Goal: Task Accomplishment & Management: Complete application form

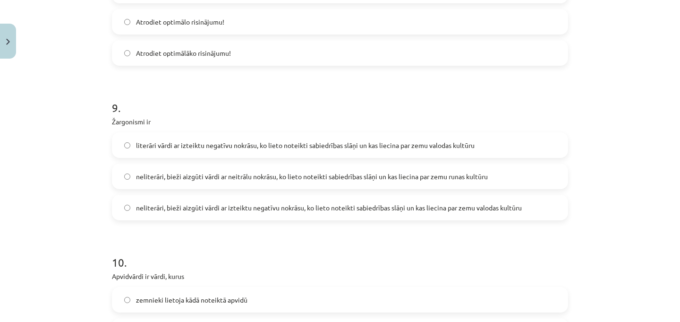
scroll to position [1688, 0]
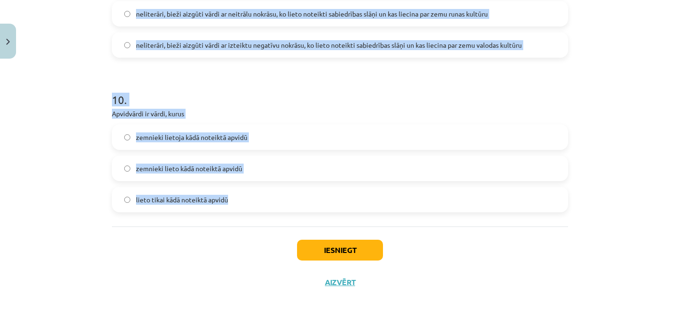
drag, startPoint x: 110, startPoint y: 34, endPoint x: 267, endPoint y: 213, distance: 238.5
copy form "5 . Loremips dolorsi ametconsect! Adipis elitseddoe tempori utlabo etdolo. Magn…"
click at [281, 102] on h1 "10 ." at bounding box center [340, 90] width 456 height 29
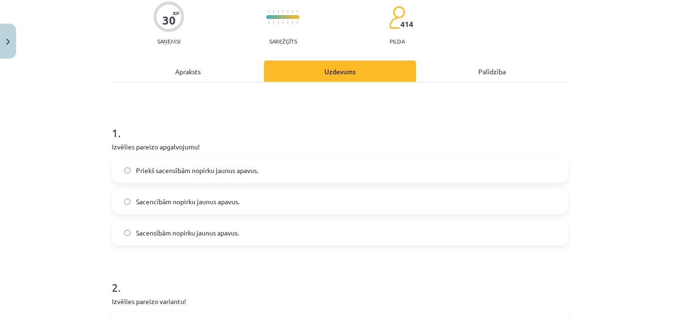
scroll to position [98, 0]
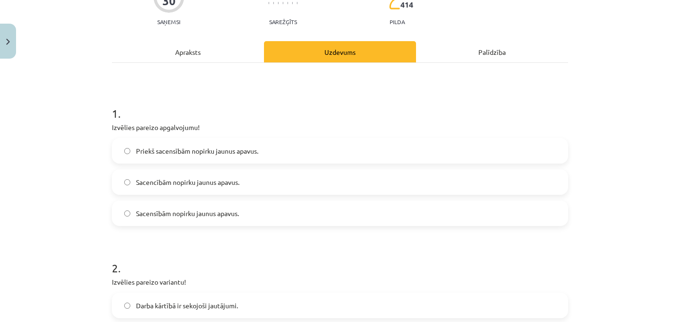
click at [186, 213] on span "Sacensībām nopirku jaunus apavus." at bounding box center [187, 213] width 103 height 10
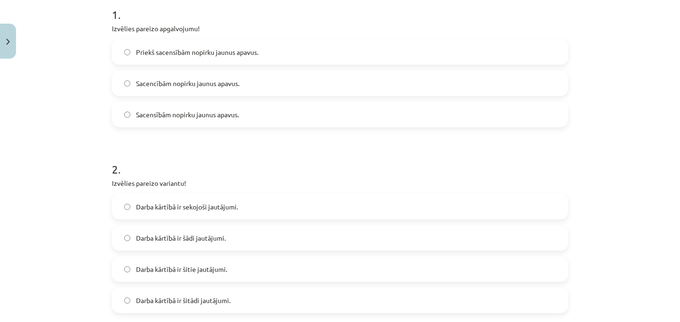
scroll to position [210, 0]
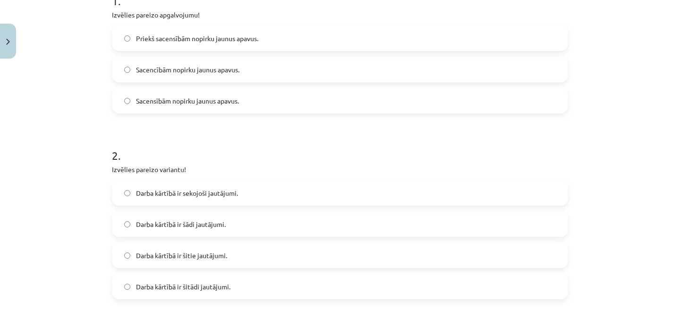
click at [226, 218] on label "Darba kārtībā ir šādi jautājumi." at bounding box center [340, 224] width 454 height 24
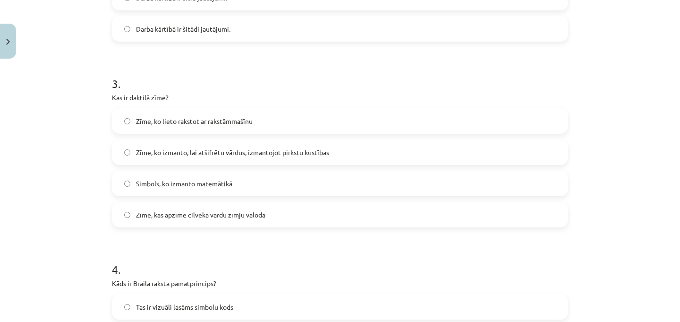
scroll to position [475, 0]
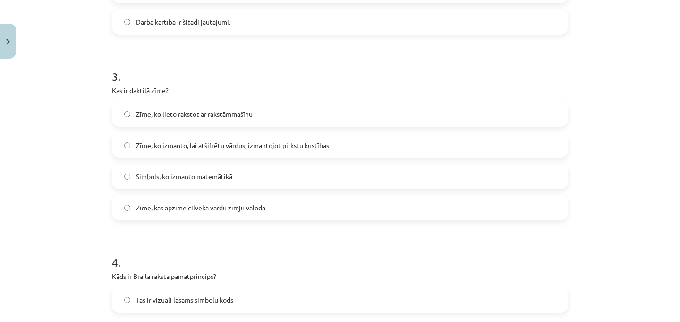
click at [191, 137] on label "Zīme, ko izmanto, lai atšifrētu vārdus, izmantojot pirkstu kustības" at bounding box center [340, 145] width 454 height 24
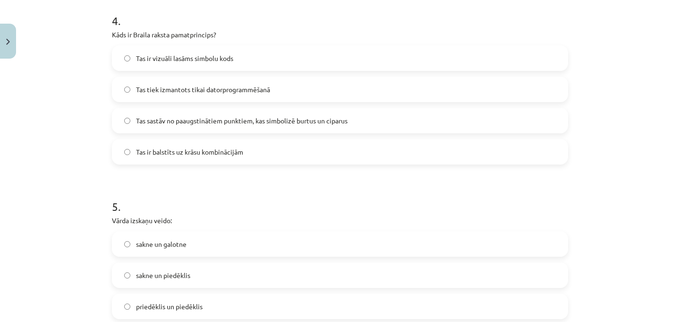
scroll to position [720, 0]
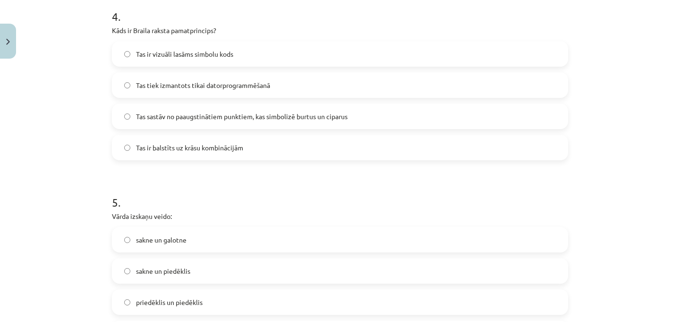
click at [218, 111] on span "Tas sastāv no paaugstinātiem punktiem, kas simbolizē burtus un ciparus" at bounding box center [242, 116] width 212 height 10
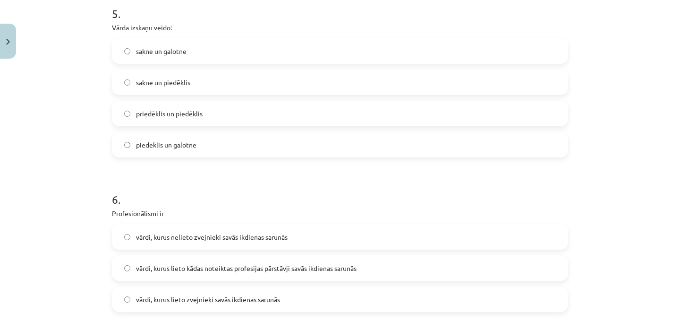
scroll to position [909, 0]
click at [175, 149] on span "piedēklis un galotne" at bounding box center [166, 144] width 60 height 10
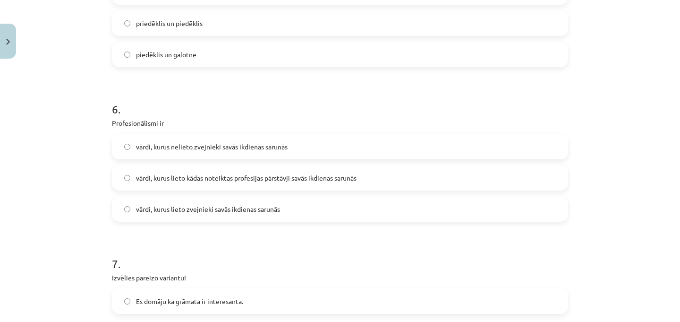
scroll to position [999, 0]
click at [270, 176] on span "vārdi, kurus lieto kādas noteiktas profesijas pārstāvji savās ikdienas sarunās" at bounding box center [246, 177] width 220 height 10
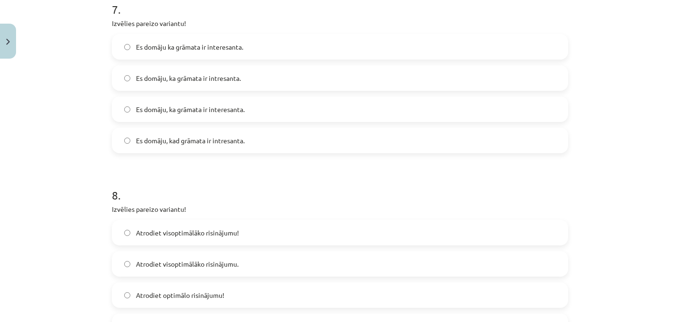
scroll to position [1251, 0]
click at [213, 81] on span "Es domāju, ka grāmata ir intresanta." at bounding box center [188, 80] width 105 height 10
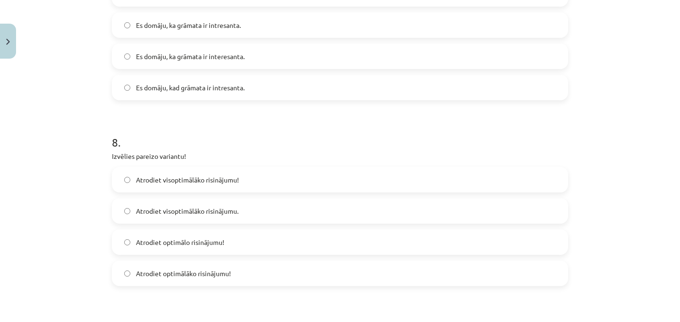
scroll to position [1306, 0]
click at [215, 241] on span "Atrodiet optimālo risinājumu!" at bounding box center [180, 241] width 88 height 10
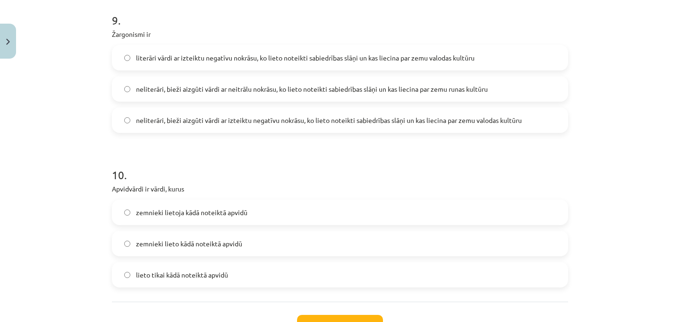
scroll to position [1622, 0]
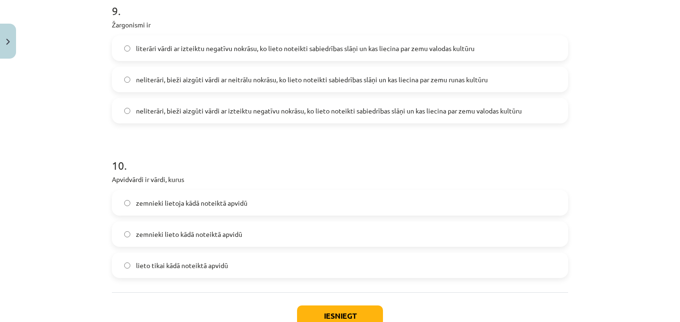
click at [436, 114] on span "neliterāri, bieži aizgūti vārdi ar izteiktu negatīvu nokrāsu, ko lieto noteikti…" at bounding box center [329, 111] width 386 height 10
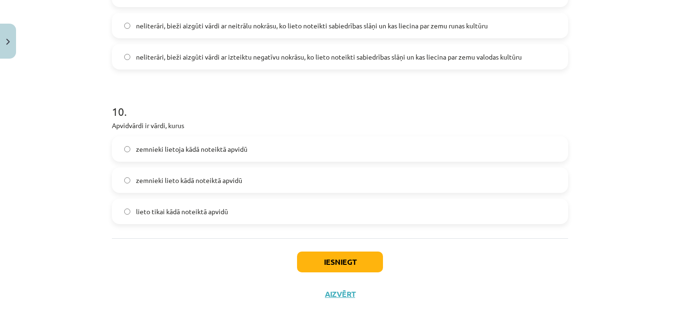
scroll to position [1688, 0]
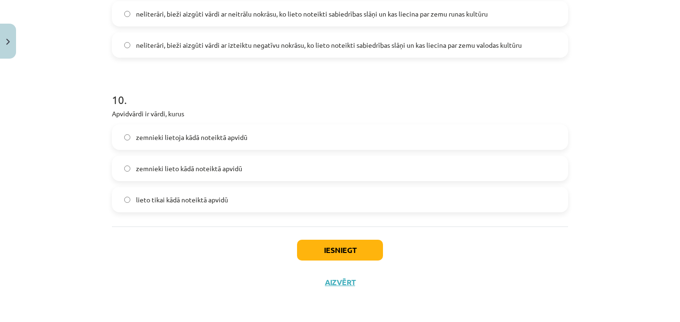
click at [179, 197] on span "lieto tikai kādā noteiktā apvidū" at bounding box center [182, 200] width 92 height 10
click at [320, 250] on button "Iesniegt" at bounding box center [340, 249] width 86 height 21
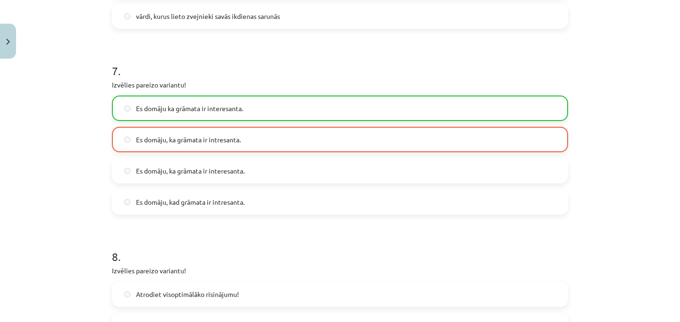
scroll to position [1718, 0]
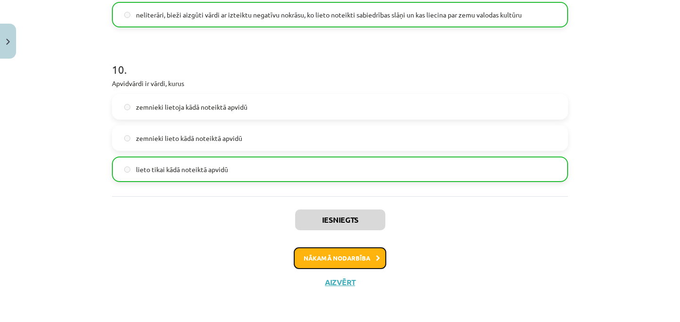
click at [366, 255] on button "Nākamā nodarbība" at bounding box center [340, 258] width 93 height 22
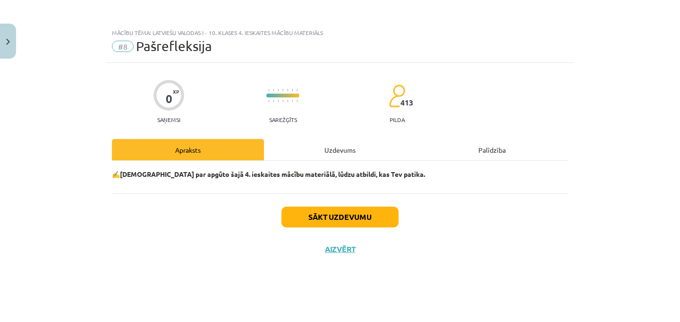
scroll to position [0, 0]
click at [316, 149] on div "Uzdevums" at bounding box center [340, 149] width 152 height 21
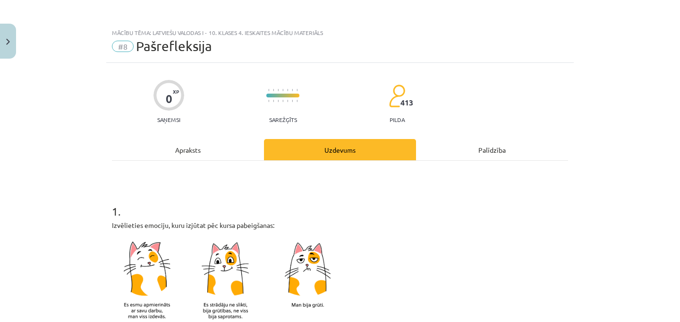
click at [316, 149] on div "Uzdevums" at bounding box center [340, 149] width 152 height 21
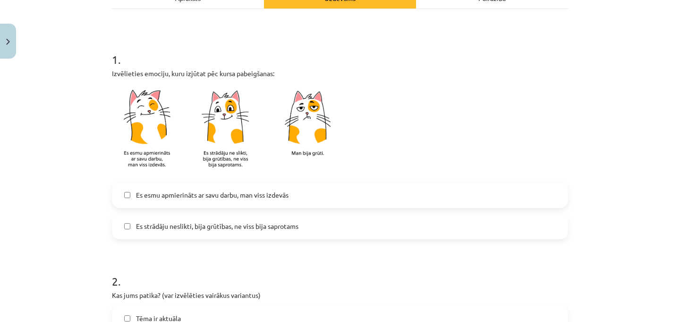
scroll to position [157, 0]
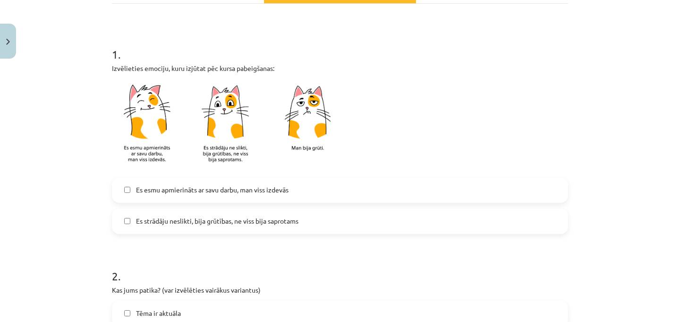
click at [252, 191] on span "Es esmu apmierināts ar savu darbu, man viss izdevās" at bounding box center [212, 190] width 153 height 10
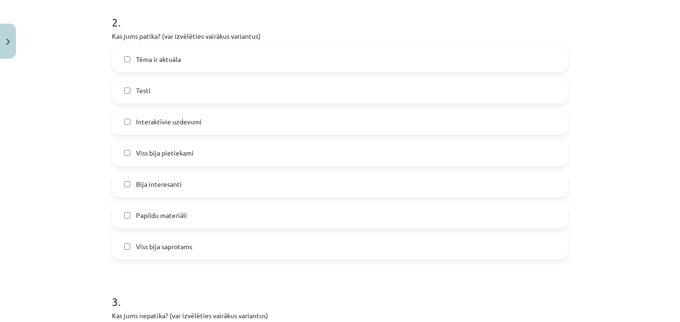
scroll to position [408, 0]
click at [179, 158] on span "Viss bija pietiekami" at bounding box center [165, 155] width 58 height 10
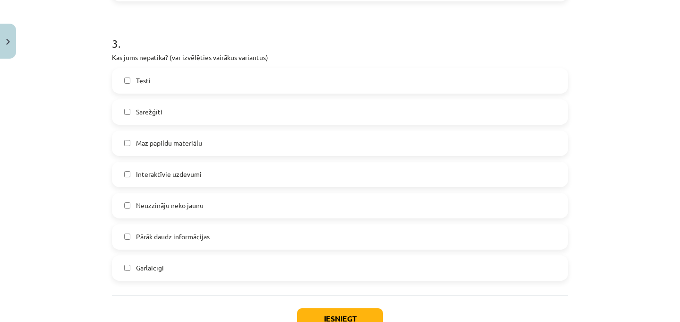
scroll to position [673, 0]
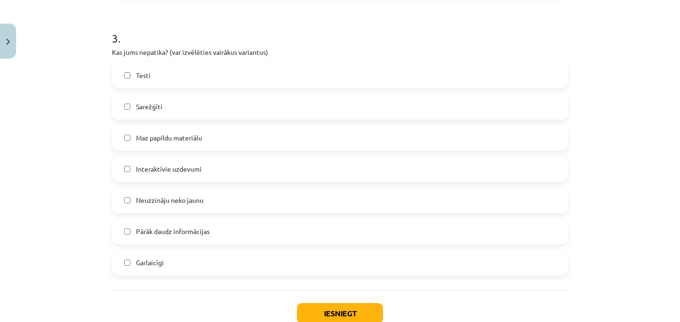
click at [181, 229] on span "Pārāk daudz informācijas" at bounding box center [173, 231] width 74 height 10
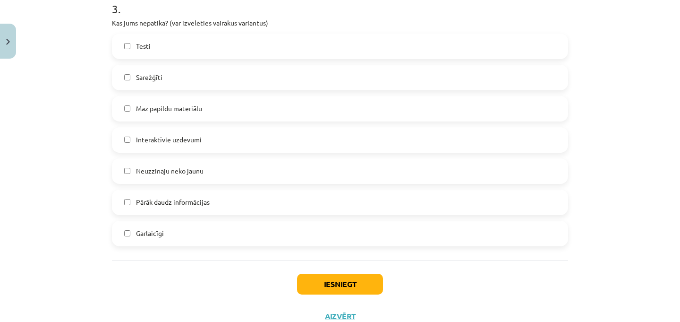
scroll to position [716, 0]
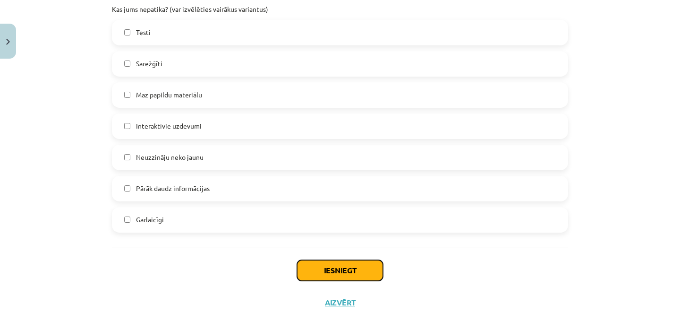
click at [339, 265] on button "Iesniegt" at bounding box center [340, 270] width 86 height 21
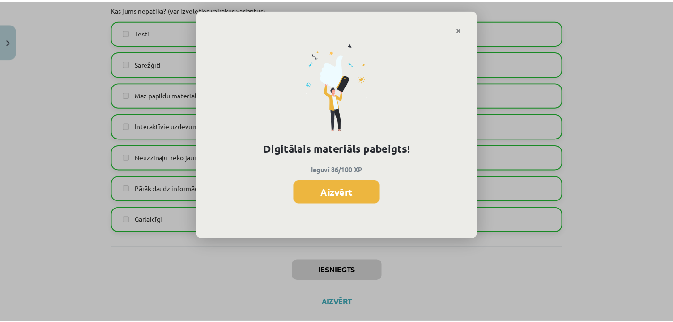
scroll to position [269, 0]
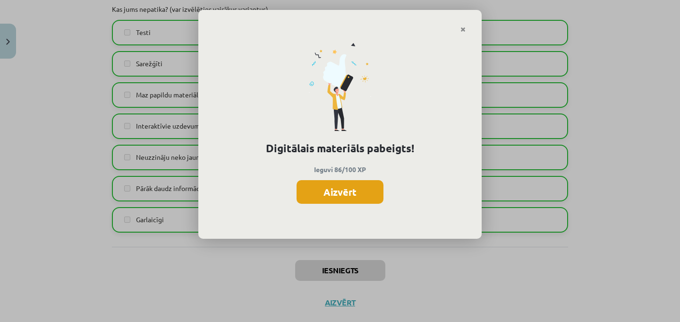
click at [370, 188] on button "Aizvērt" at bounding box center [340, 192] width 87 height 24
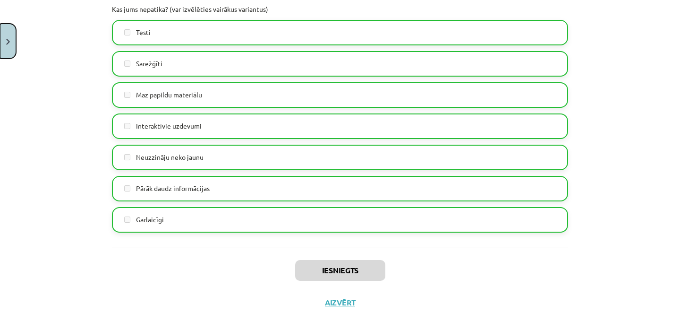
click at [7, 46] on button "Close" at bounding box center [8, 41] width 16 height 35
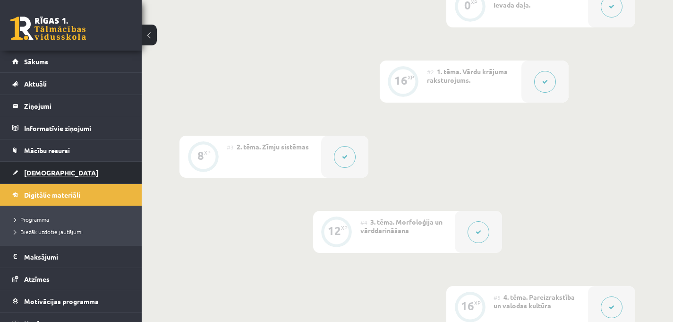
click at [41, 172] on span "[DEMOGRAPHIC_DATA]" at bounding box center [61, 172] width 74 height 8
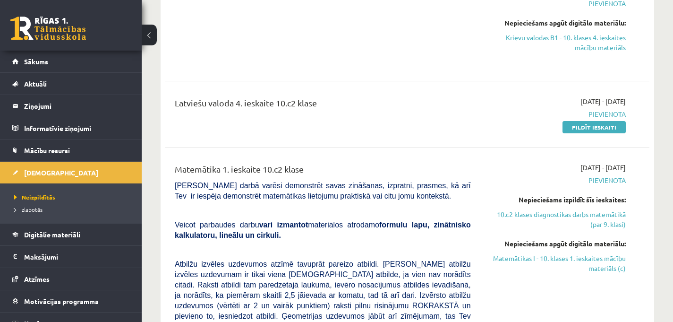
scroll to position [1477, 0]
